Goal: Transaction & Acquisition: Subscribe to service/newsletter

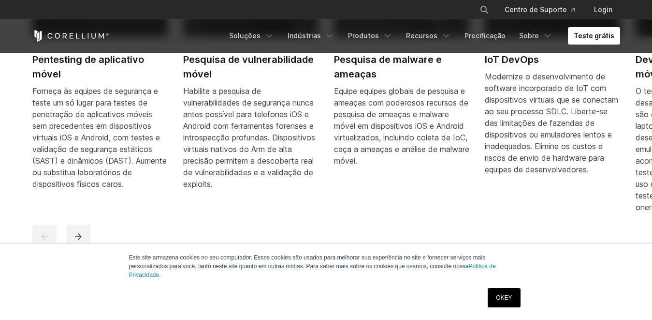
scroll to position [532, 0]
click at [604, 35] on link "Teste grátis" at bounding box center [594, 35] width 52 height 17
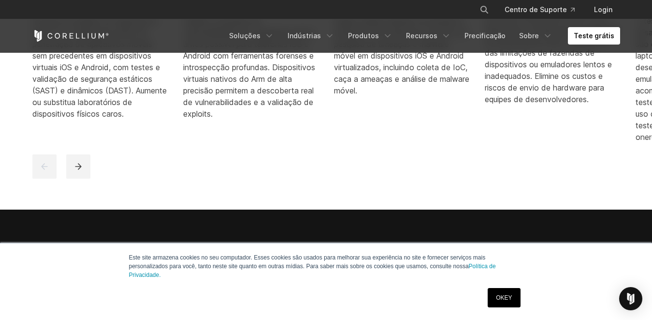
scroll to position [629, 0]
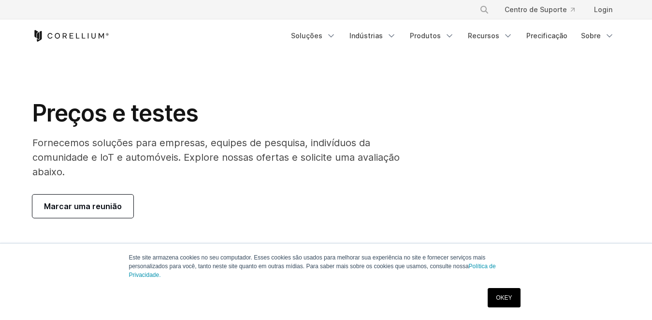
click at [505, 301] on link "OKEY" at bounding box center [504, 297] width 32 height 19
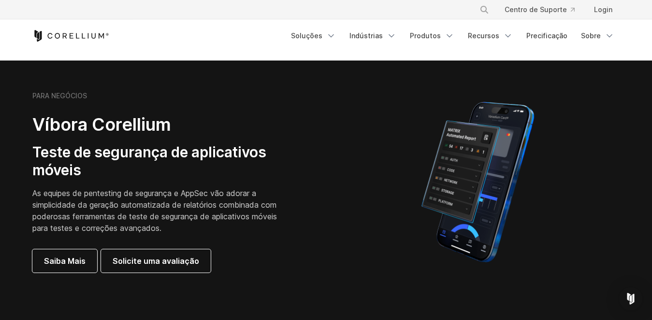
scroll to position [193, 0]
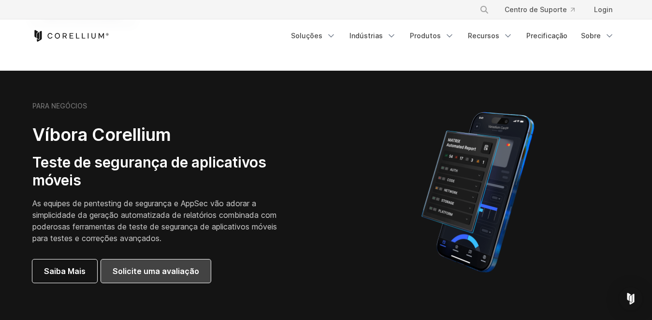
click at [153, 262] on link "Solicite uma avaliação" at bounding box center [156, 270] width 110 height 23
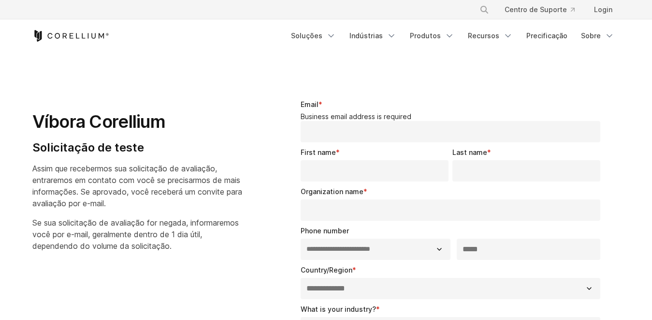
select select "**"
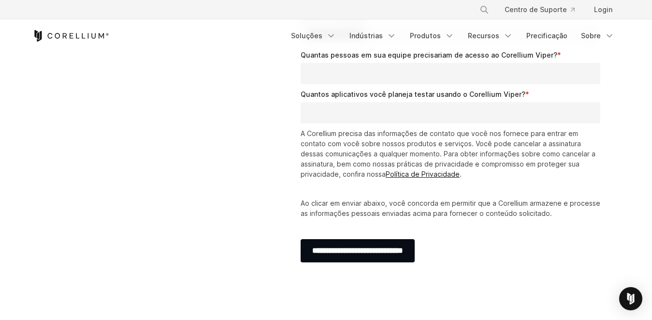
scroll to position [338, 0]
